Goal: Task Accomplishment & Management: Manage account settings

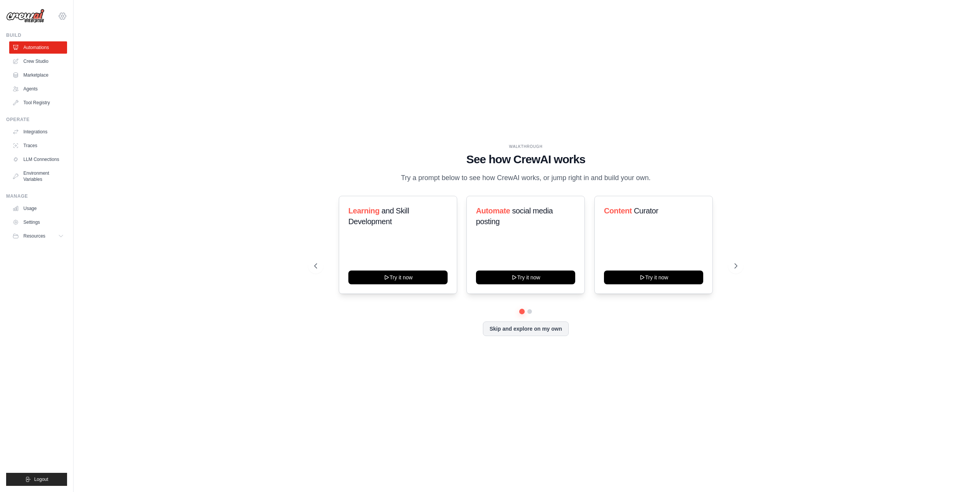
click at [59, 15] on icon at bounding box center [62, 16] width 7 height 7
click at [45, 54] on link "Settings" at bounding box center [62, 52] width 67 height 14
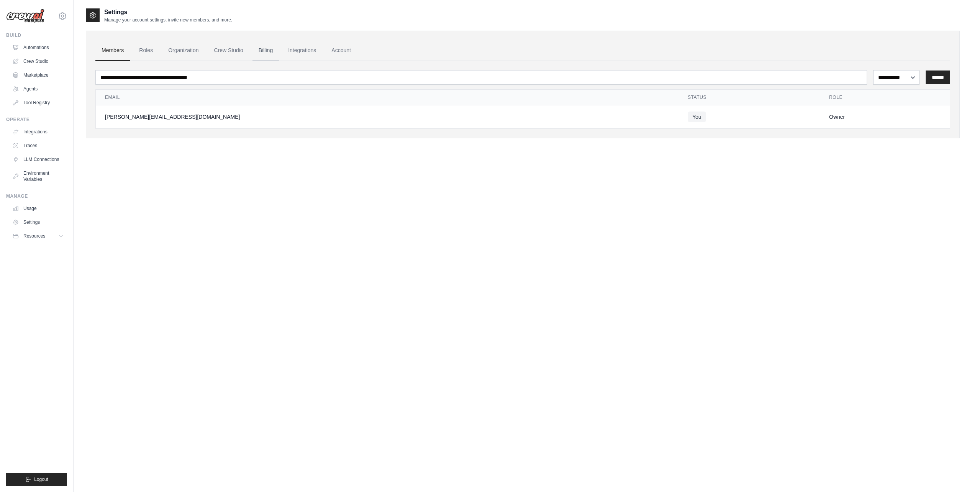
click at [269, 49] on link "Billing" at bounding box center [265, 50] width 26 height 21
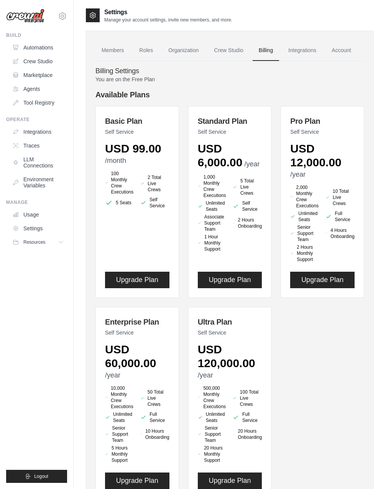
click at [117, 191] on li "100 Monthly Crew Executions" at bounding box center [119, 182] width 29 height 25
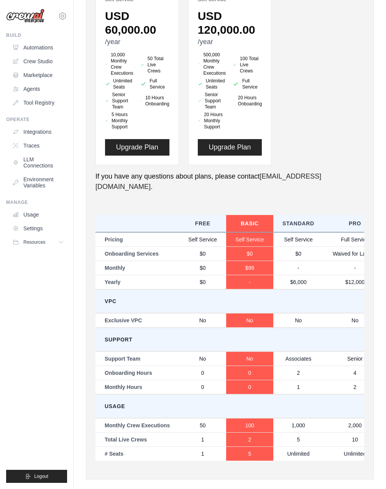
scroll to position [339, 0]
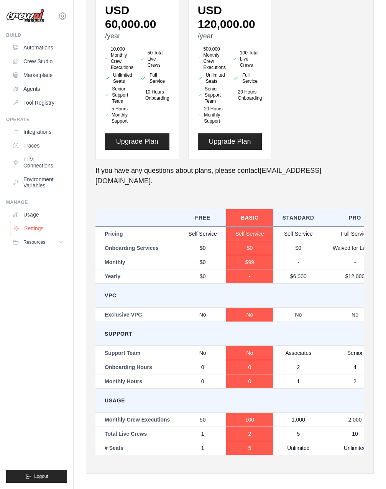
click at [34, 229] on link "Settings" at bounding box center [39, 228] width 58 height 12
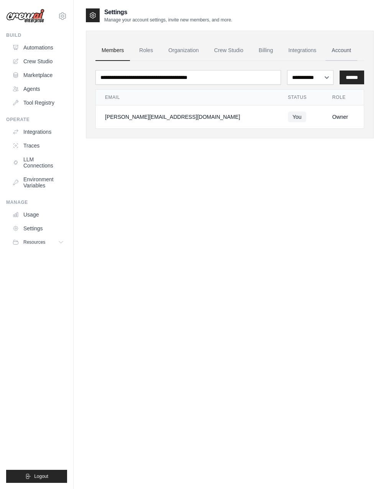
click at [344, 52] on link "Account" at bounding box center [341, 50] width 32 height 21
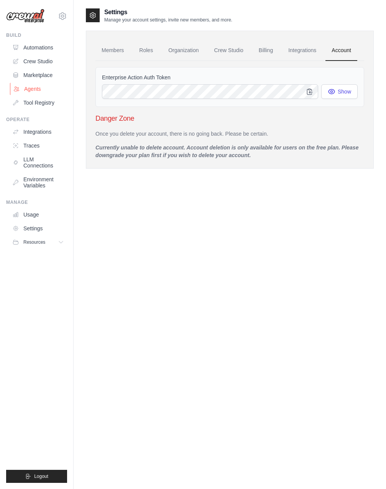
click at [32, 88] on link "Agents" at bounding box center [39, 89] width 58 height 12
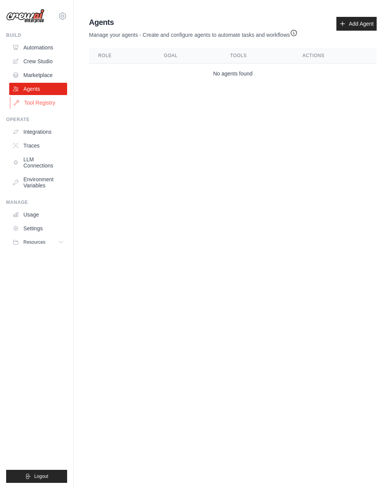
click at [54, 103] on link "Tool Registry" at bounding box center [39, 103] width 58 height 12
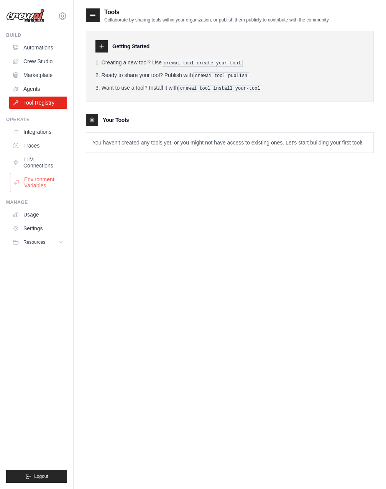
click at [39, 179] on link "Environment Variables" at bounding box center [39, 182] width 58 height 18
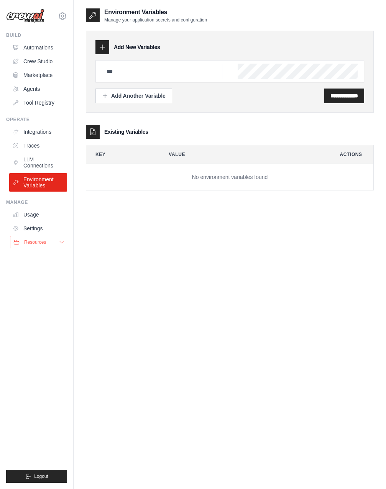
click at [60, 238] on button "Resources" at bounding box center [39, 242] width 58 height 12
click at [36, 160] on link "LLM Connections" at bounding box center [39, 162] width 58 height 18
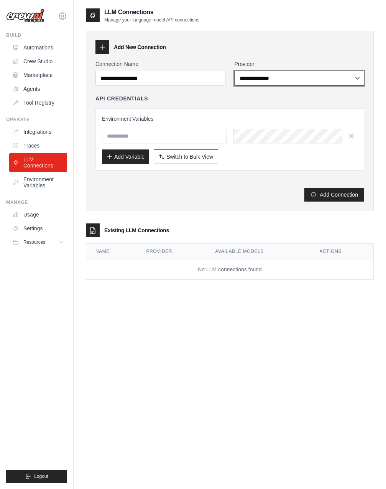
click at [250, 78] on select "**********" at bounding box center [299, 78] width 130 height 15
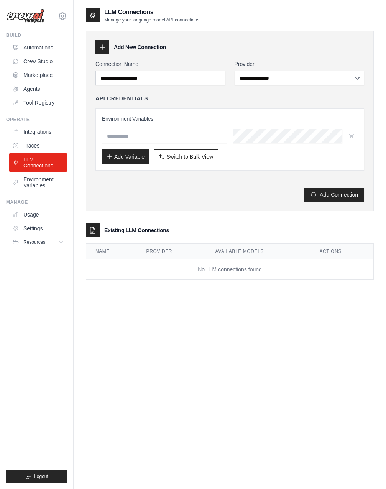
click at [364, 44] on div "**********" at bounding box center [230, 121] width 288 height 180
